Goal: Task Accomplishment & Management: Complete application form

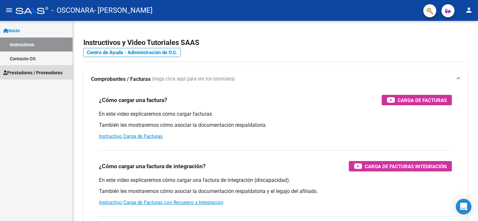
click at [52, 70] on span "Prestadores / Proveedores" at bounding box center [32, 72] width 59 height 7
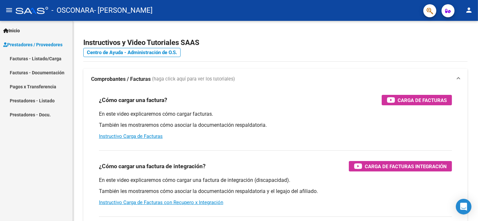
click at [45, 59] on link "Facturas - Listado/Carga" at bounding box center [36, 58] width 73 height 14
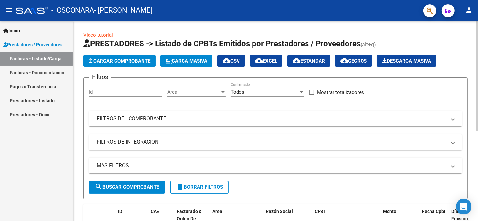
click at [127, 61] on span "Cargar Comprobante" at bounding box center [119, 61] width 62 height 6
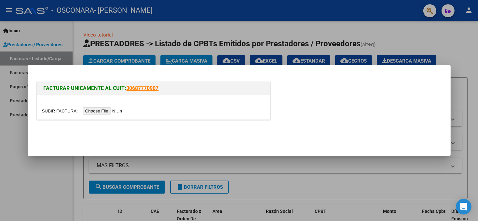
click at [102, 111] on input "file" at bounding box center [83, 110] width 82 height 7
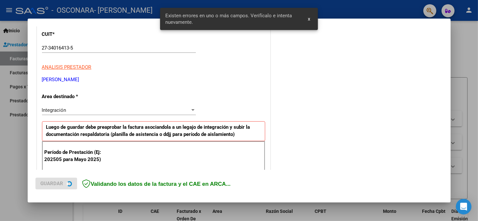
scroll to position [142, 0]
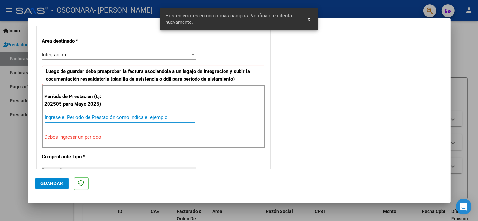
click at [72, 116] on input "Ingrese el Período de Prestación como indica el ejemplo" at bounding box center [120, 117] width 150 height 6
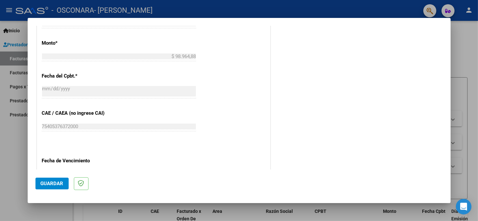
scroll to position [370, 0]
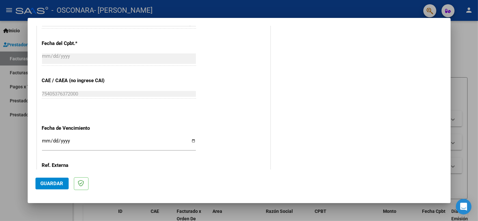
type input "202509"
click at [190, 140] on input "Ingresar la fecha" at bounding box center [119, 143] width 154 height 10
type input "[DATE]"
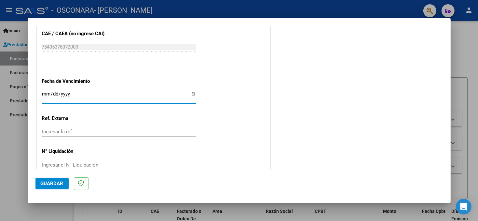
scroll to position [428, 0]
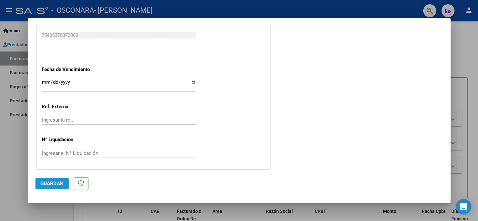
click at [57, 183] on span "Guardar" at bounding box center [52, 183] width 23 height 6
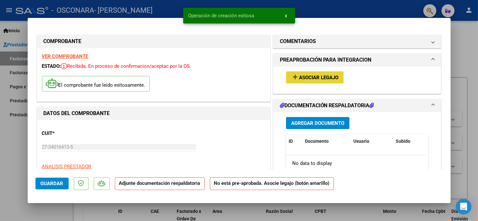
click at [326, 76] on span "Asociar Legajo" at bounding box center [318, 78] width 39 height 6
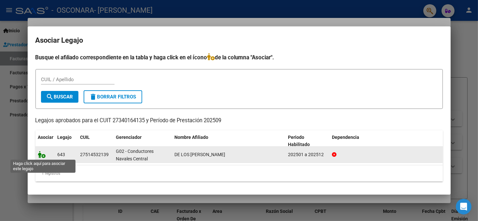
click at [41, 155] on icon at bounding box center [42, 154] width 8 height 7
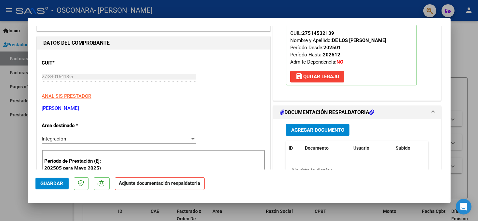
scroll to position [98, 0]
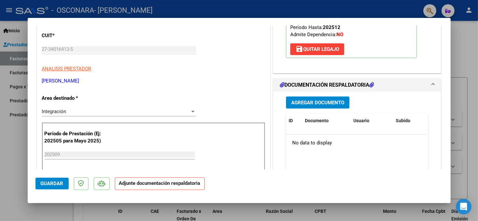
click at [317, 102] on span "Agregar Documento" at bounding box center [317, 103] width 53 height 6
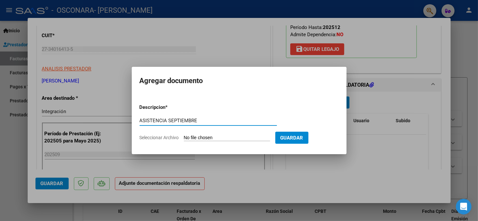
type input "ASISTENCIA SEPTIEMBRE"
click at [222, 136] on input "Seleccionar Archivo" at bounding box center [227, 138] width 86 height 6
click at [240, 135] on input "Seleccionar Archivo" at bounding box center [227, 138] width 86 height 6
type input "C:\fakepath\ASISTENCIA DE LOS [PERSON_NAME] [DATE].pdf"
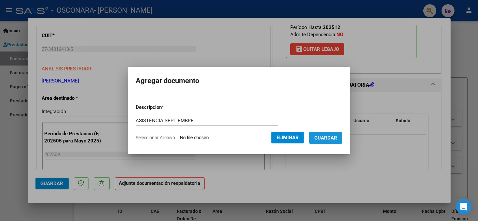
click at [336, 139] on span "Guardar" at bounding box center [325, 138] width 23 height 6
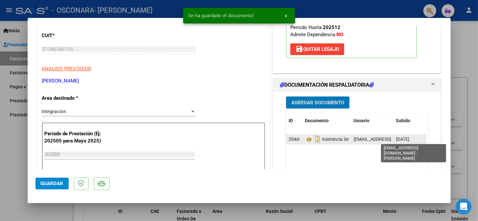
scroll to position [130, 0]
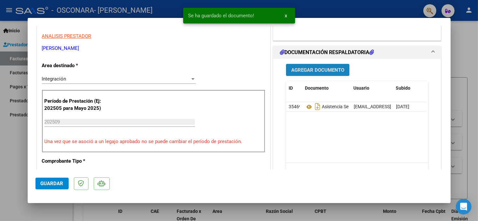
click at [307, 71] on span "Agregar Documento" at bounding box center [317, 70] width 53 height 6
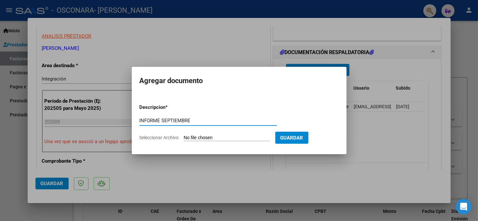
type input "INFORME SEPTIEMBRE"
click at [191, 134] on app-file-uploader "Seleccionar Archivo" at bounding box center [208, 137] width 136 height 6
click at [192, 136] on input "Seleccionar Archivo" at bounding box center [227, 138] width 86 height 6
type input "C:\fakepath\INFORME DE LOS [PERSON_NAME] SEPTIEMBRE.pdf"
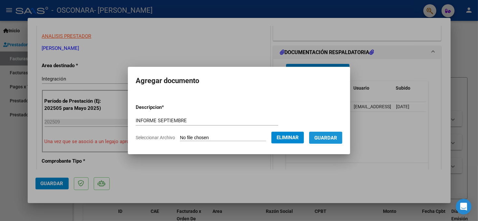
click at [332, 138] on span "Guardar" at bounding box center [325, 138] width 23 height 6
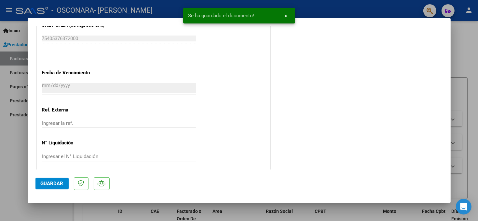
scroll to position [438, 0]
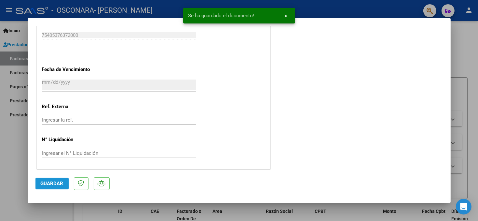
click at [48, 182] on span "Guardar" at bounding box center [52, 183] width 23 height 6
drag, startPoint x: 464, startPoint y: 49, endPoint x: 464, endPoint y: 55, distance: 5.2
click at [464, 50] on div at bounding box center [239, 110] width 478 height 221
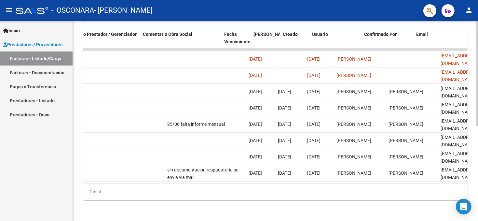
scroll to position [0, 987]
